Goal: Task Accomplishment & Management: Manage account settings

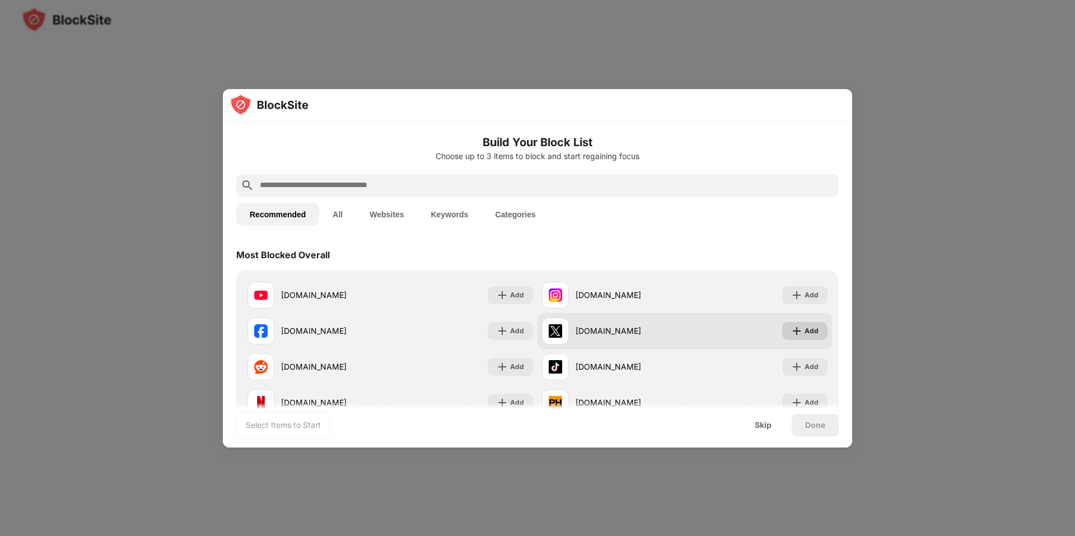
scroll to position [56, 0]
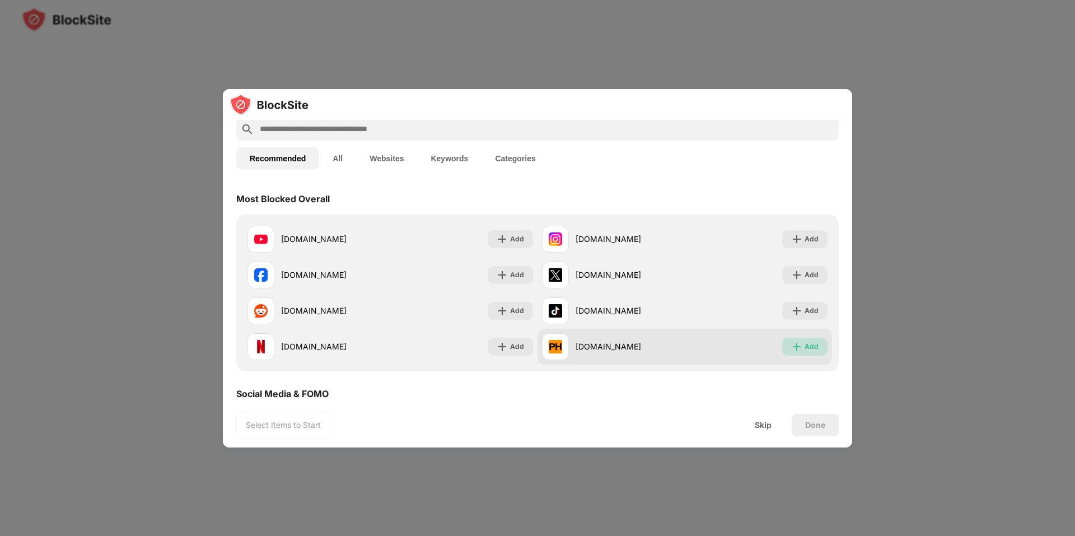
click at [791, 344] on img at bounding box center [796, 346] width 11 height 11
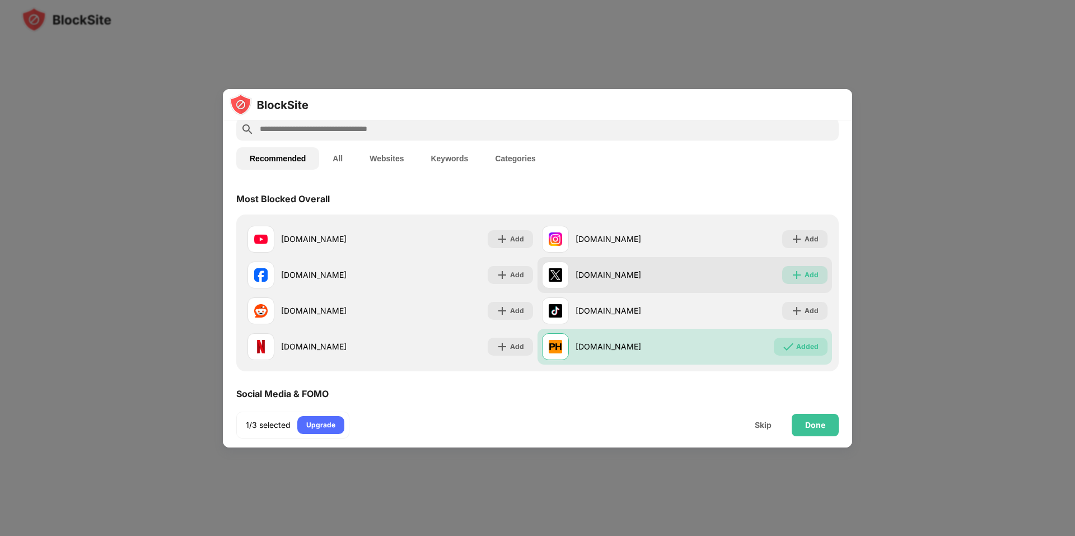
click at [788, 281] on div "Add" at bounding box center [804, 275] width 45 height 18
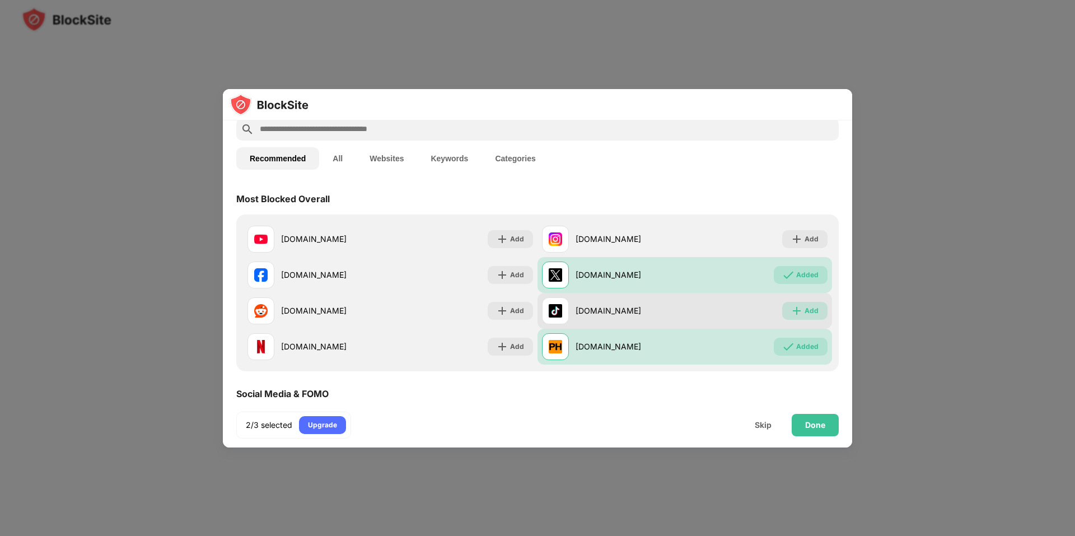
click at [783, 304] on div "Add" at bounding box center [804, 311] width 45 height 18
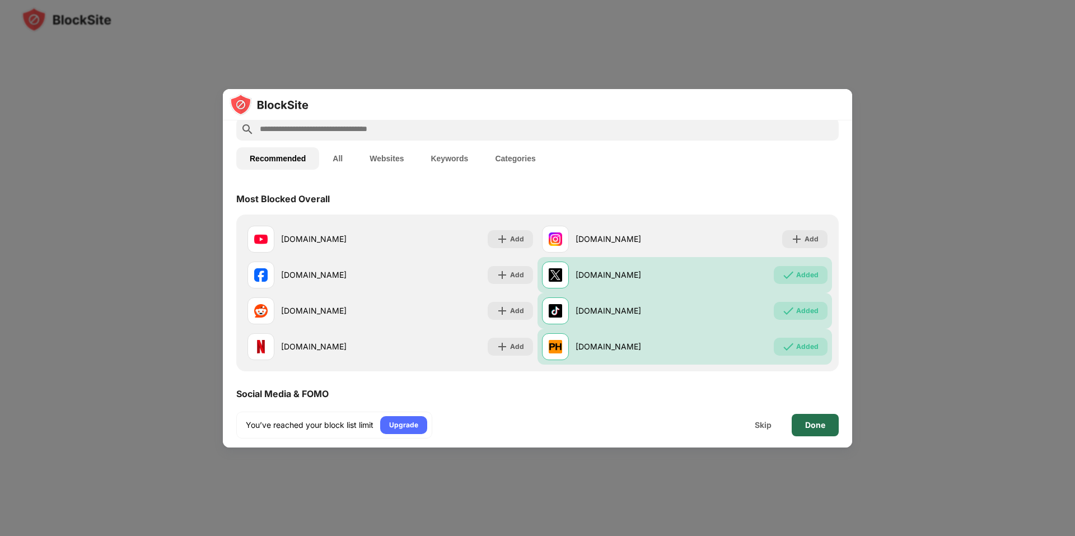
click at [828, 422] on div "Done" at bounding box center [815, 425] width 47 height 22
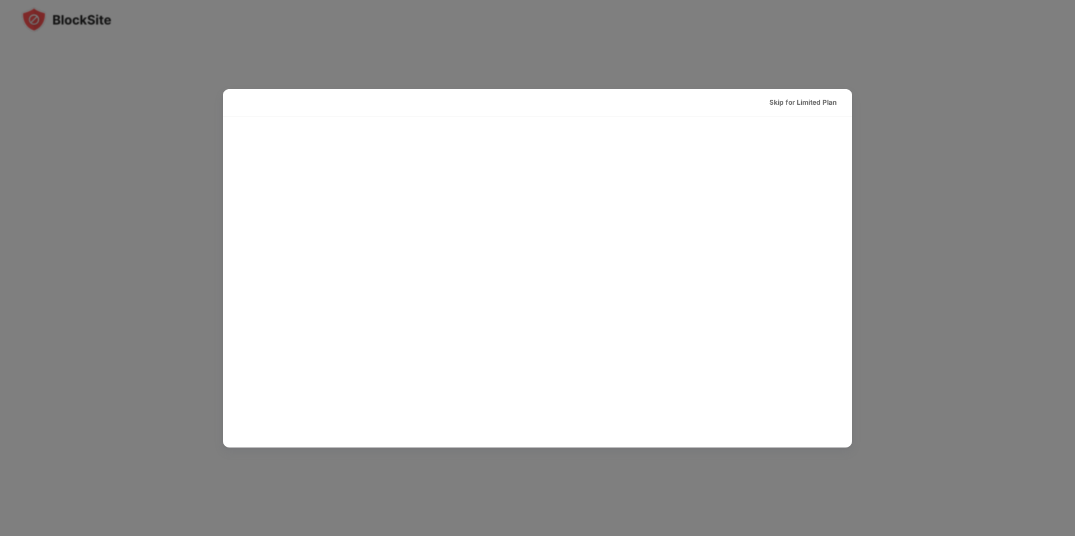
scroll to position [0, 0]
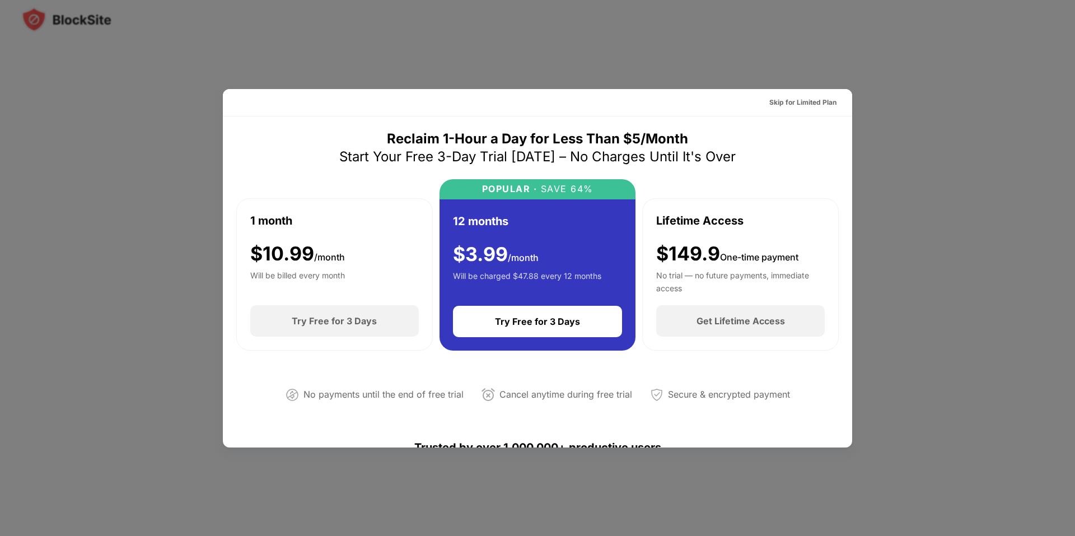
click at [861, 72] on div at bounding box center [537, 268] width 1075 height 536
click at [823, 102] on div "Skip for Limited Plan" at bounding box center [802, 102] width 67 height 11
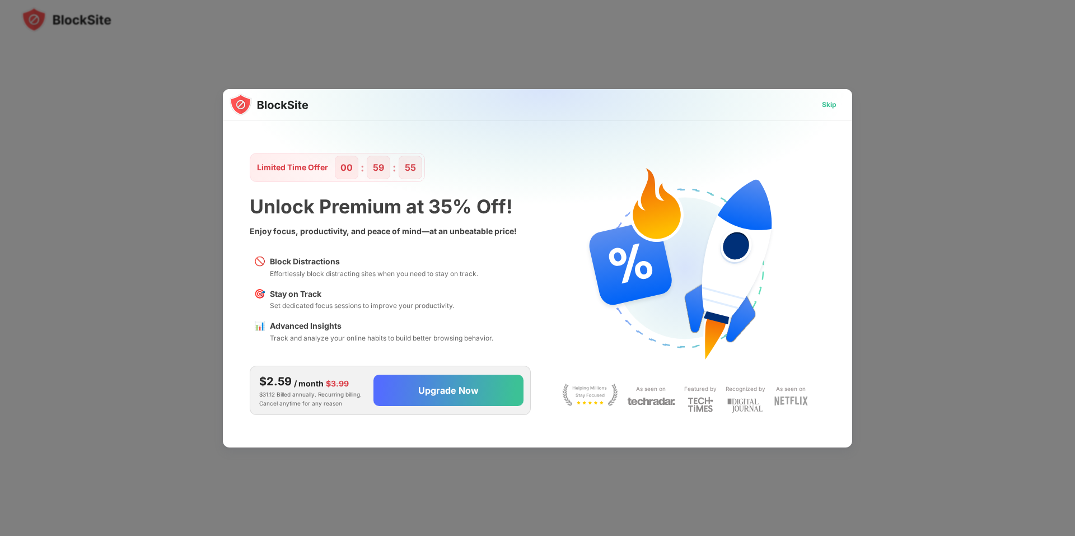
click at [834, 108] on div "Skip" at bounding box center [829, 104] width 15 height 11
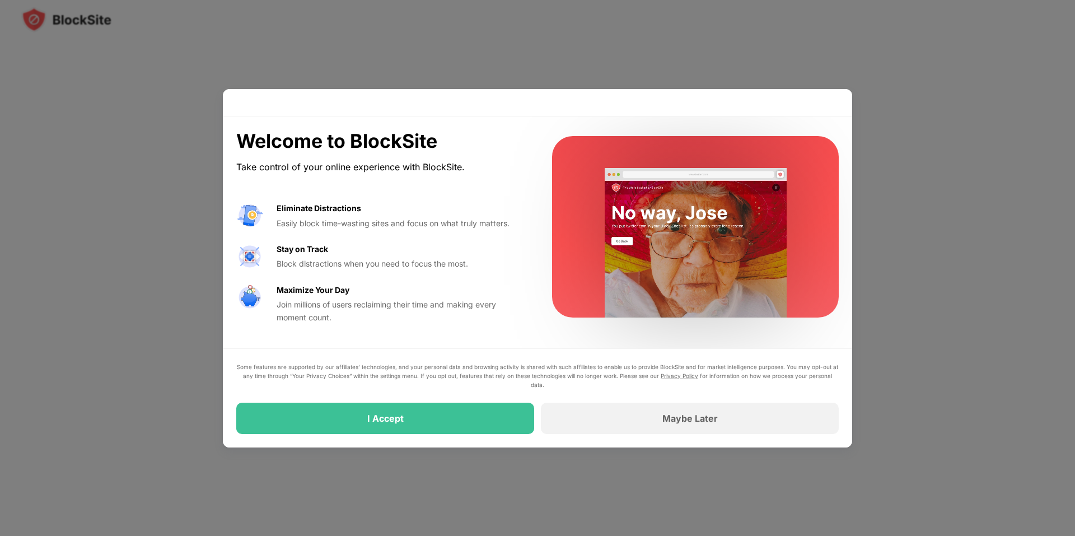
drag, startPoint x: 600, startPoint y: 388, endPoint x: 603, endPoint y: 407, distance: 18.6
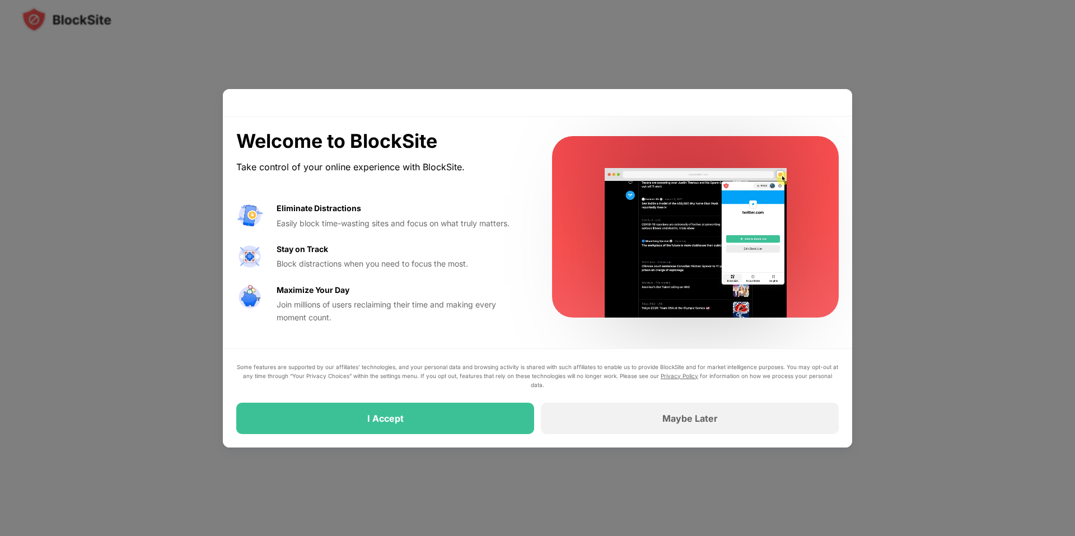
click at [601, 393] on div "Some features are supported by our affiliates’ technologies, and your personal …" at bounding box center [537, 398] width 603 height 72
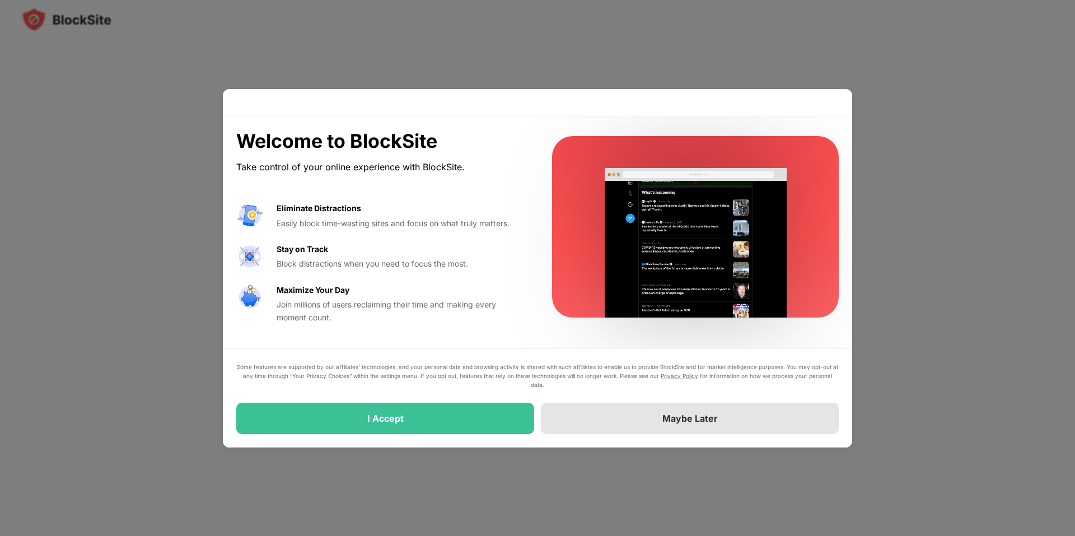
click at [603, 414] on div "Maybe Later" at bounding box center [690, 418] width 298 height 31
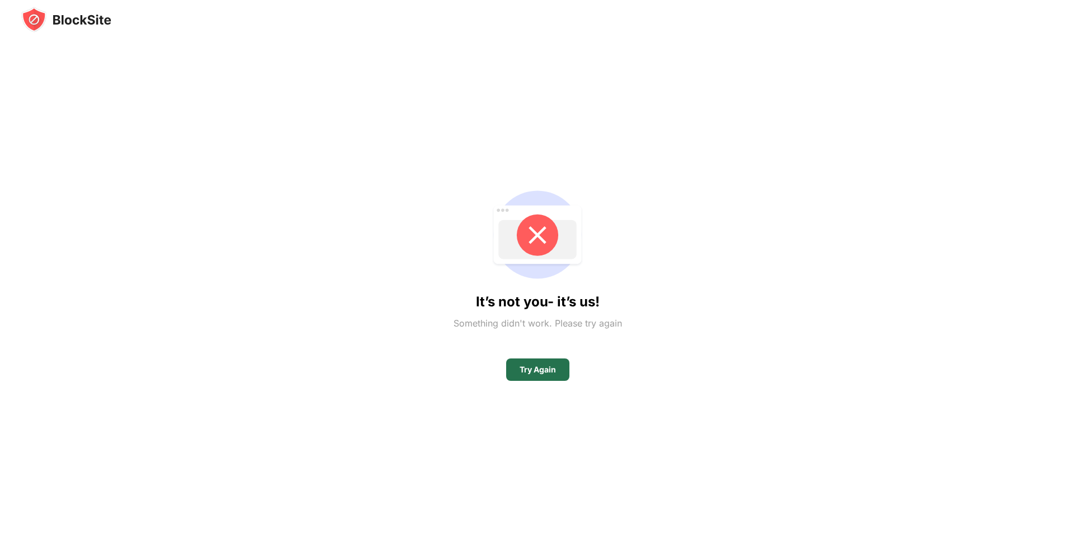
drag, startPoint x: 559, startPoint y: 359, endPoint x: 554, endPoint y: 372, distance: 14.0
click at [557, 361] on div "Try Again" at bounding box center [537, 369] width 63 height 22
